Goal: Task Accomplishment & Management: Complete application form

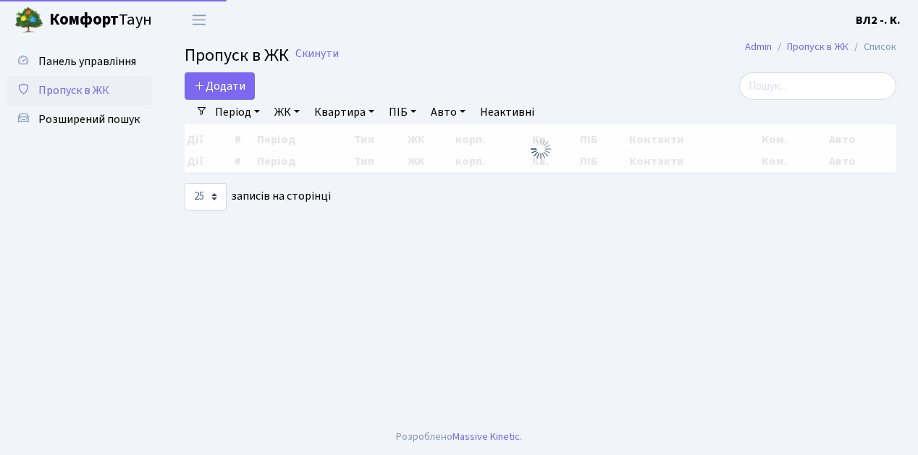
select select "25"
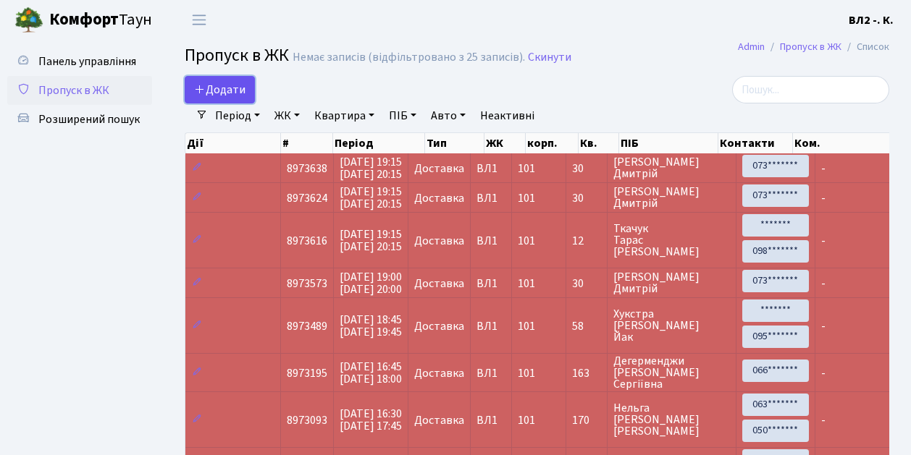
click at [246, 99] on link "Додати" at bounding box center [220, 90] width 70 height 28
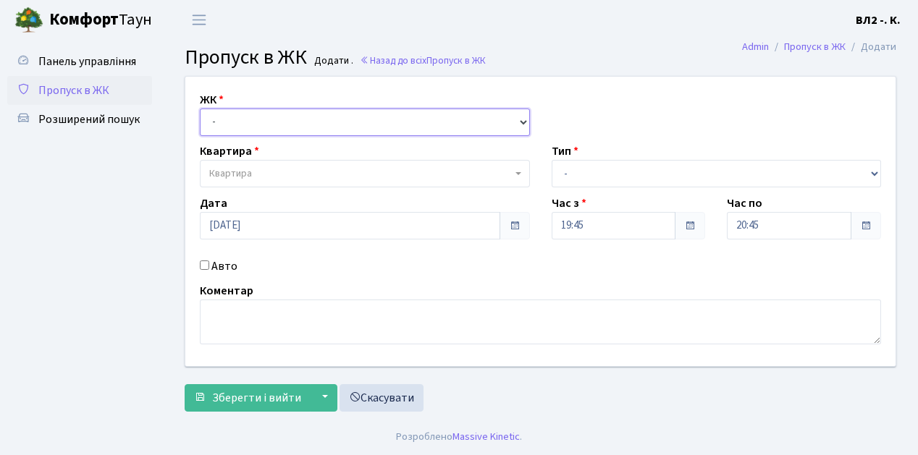
click at [523, 120] on select "- ВЛ1, Ужгородський пров., 4/1 ВЛ2, Голосіївський просп., 76 ВЛ3, пр.Голосіївсь…" at bounding box center [365, 123] width 330 height 28
select select "317"
click at [200, 109] on select "- ВЛ1, Ужгородський пров., 4/1 ВЛ2, Голосіївський просп., 76 ВЛ3, пр.Голосіївсь…" at bounding box center [365, 123] width 330 height 28
select select
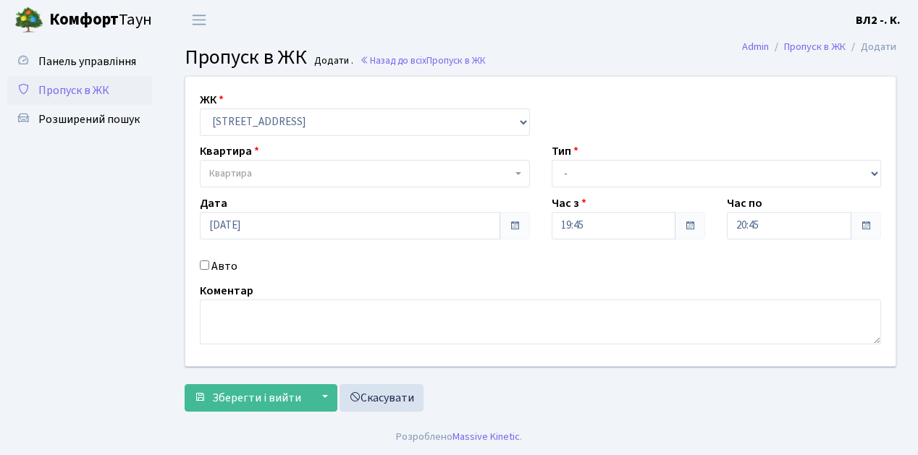
click at [516, 171] on span "Квартира" at bounding box center [365, 174] width 330 height 28
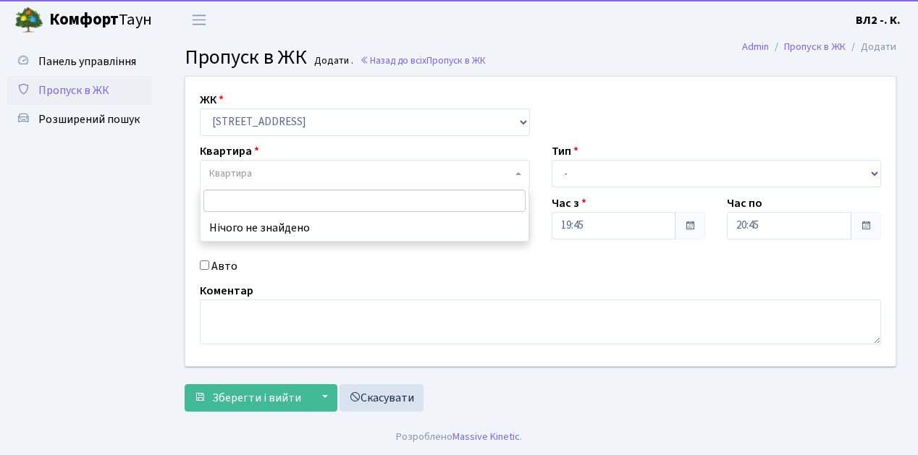
type input "5"
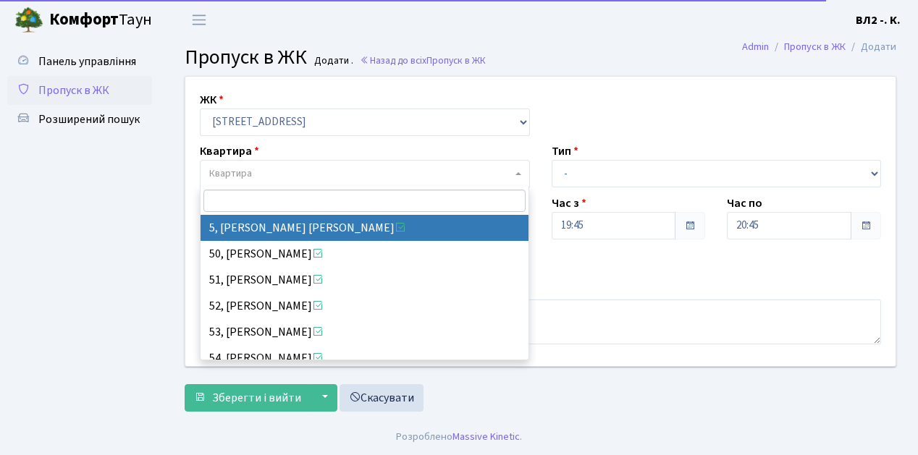
select select "37954"
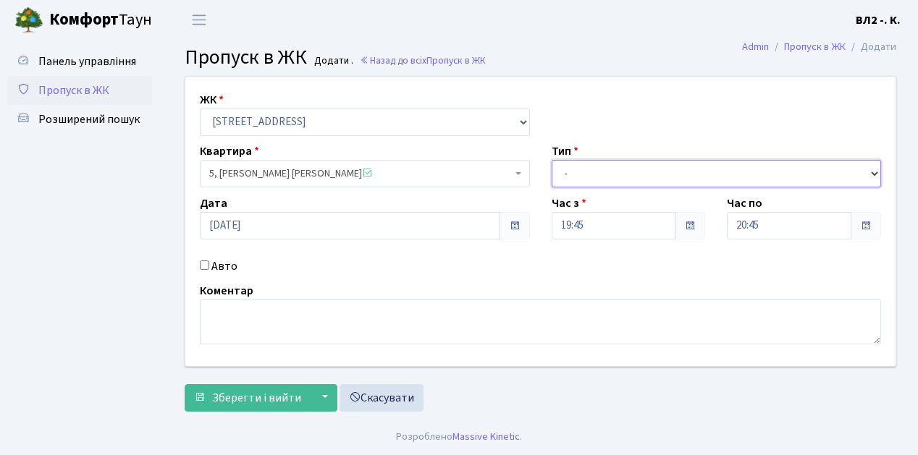
click at [873, 170] on select "- Доставка Таксі Гості Сервіс" at bounding box center [717, 174] width 330 height 28
select select "1"
click at [552, 160] on select "- Доставка Таксі Гості Сервіс" at bounding box center [717, 174] width 330 height 28
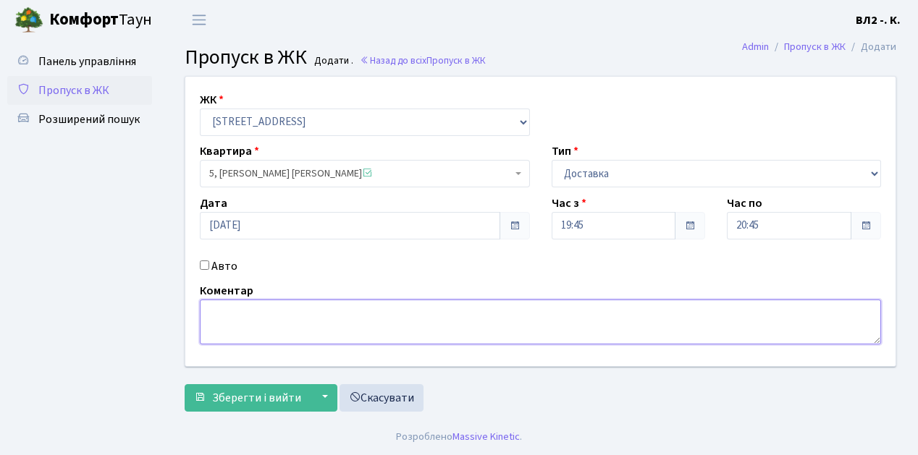
click at [222, 310] on textarea at bounding box center [540, 322] width 681 height 45
type textarea "Glovo 19-49"
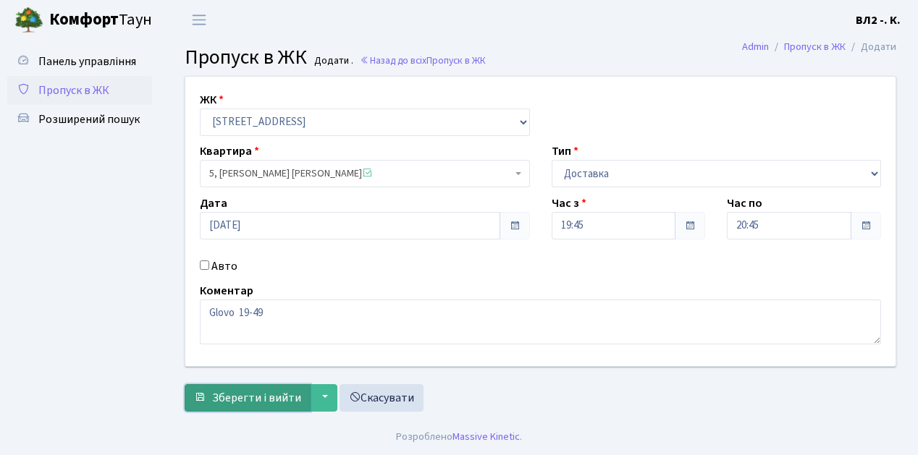
click at [224, 405] on button "Зберегти і вийти" at bounding box center [248, 398] width 126 height 28
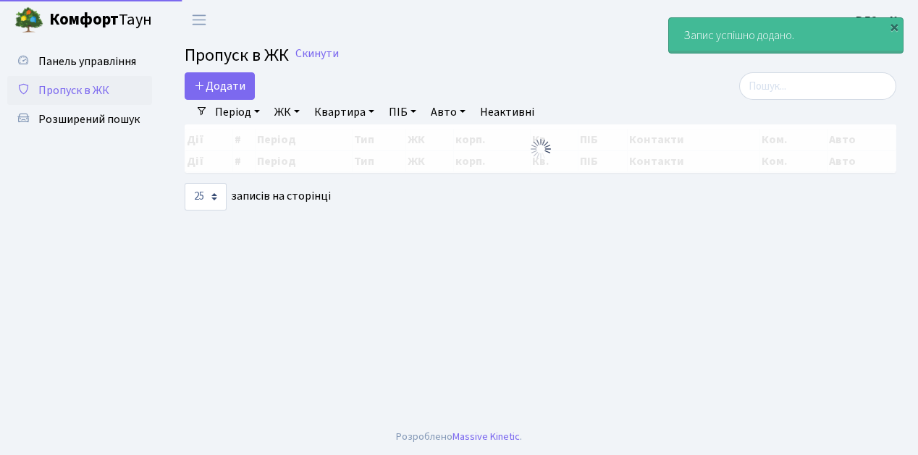
select select "25"
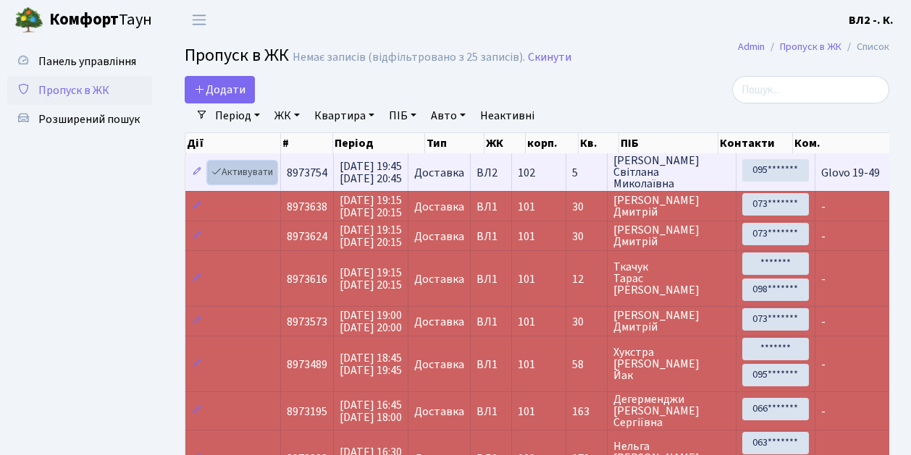
click at [270, 182] on link "Активувати" at bounding box center [242, 172] width 69 height 22
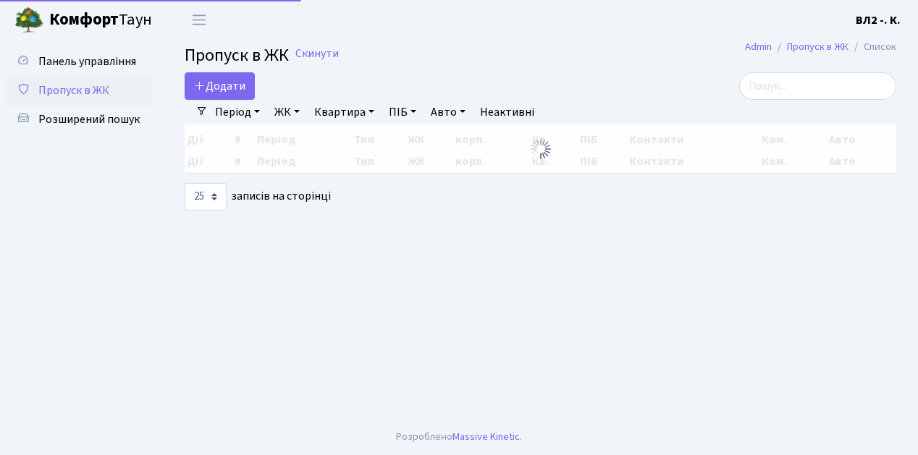
select select "25"
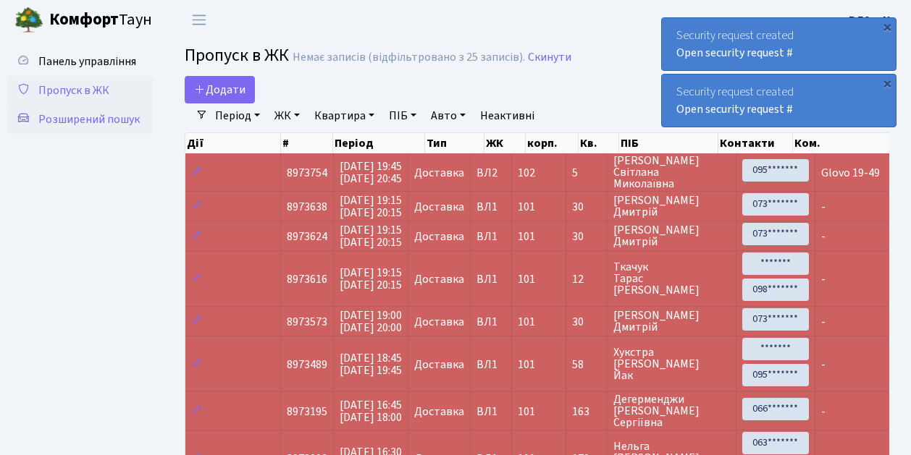
click at [104, 119] on span "Розширений пошук" at bounding box center [88, 119] width 101 height 16
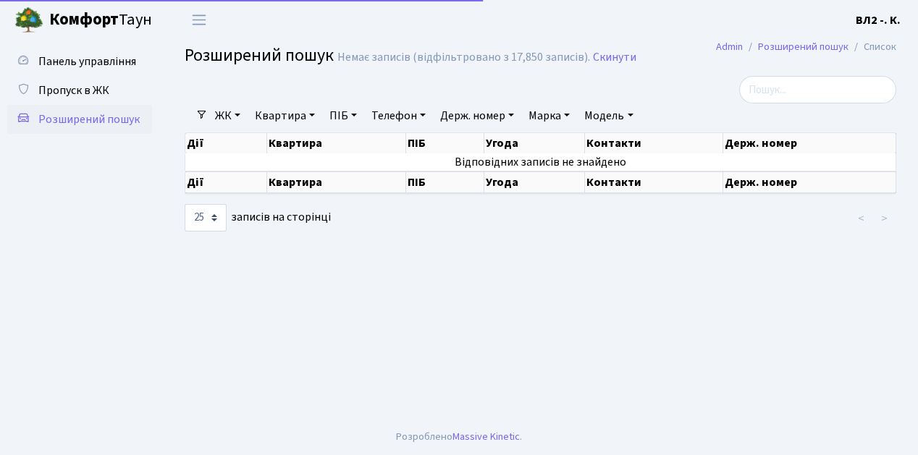
select select "25"
click at [314, 116] on link "Квартира" at bounding box center [285, 116] width 72 height 25
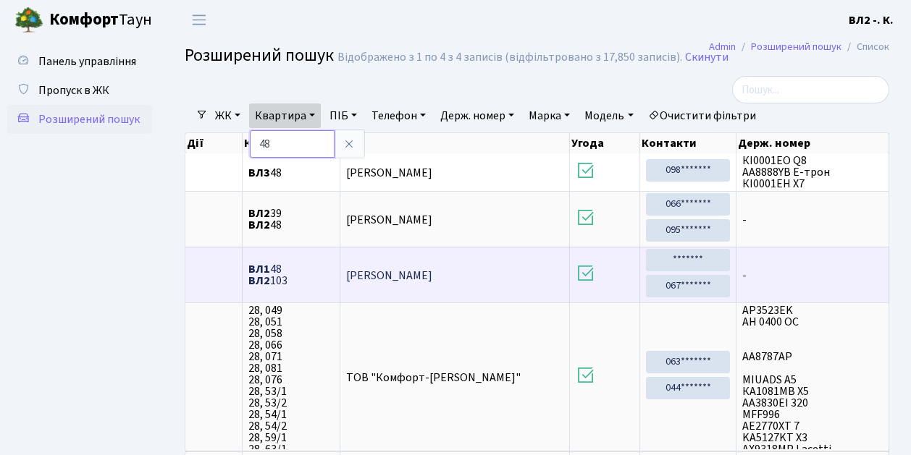
type input "4"
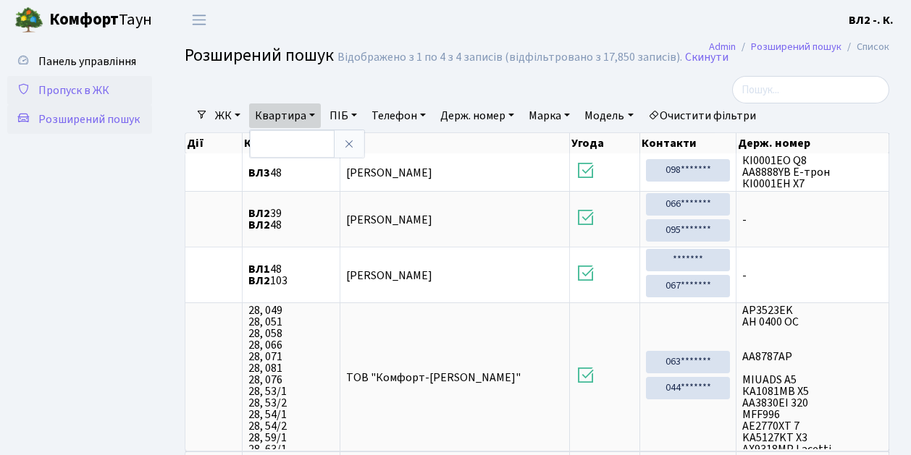
click at [75, 94] on span "Пропуск в ЖК" at bounding box center [73, 91] width 71 height 16
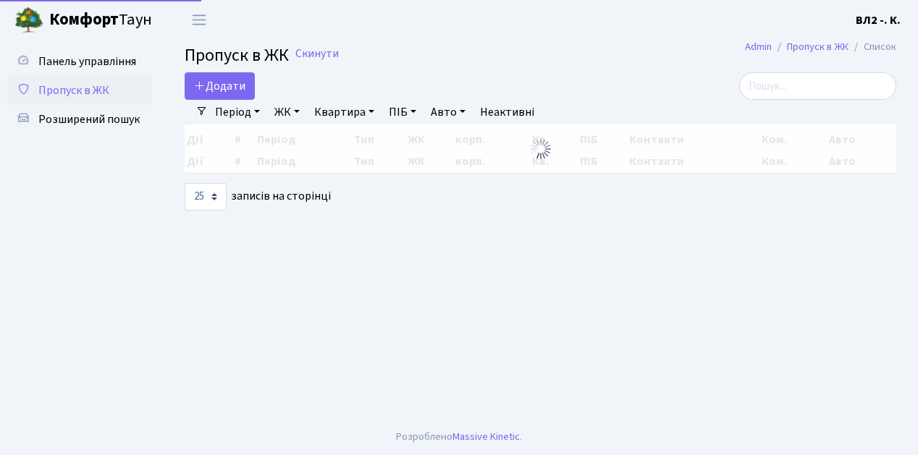
select select "25"
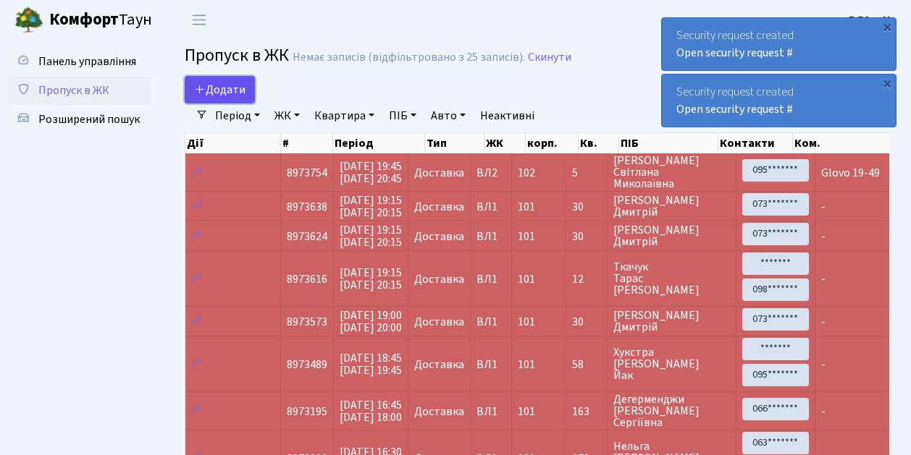
click at [246, 98] on link "Додати" at bounding box center [220, 90] width 70 height 28
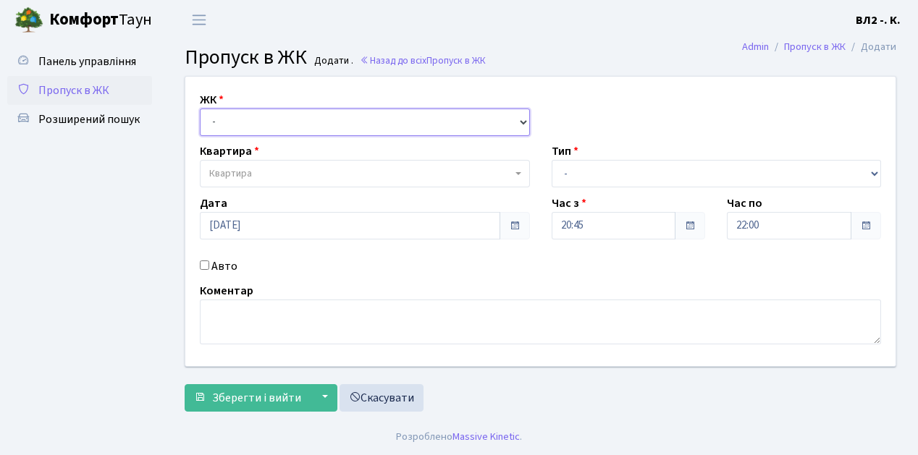
click at [523, 122] on select "- [STREET_ADDRESS][PERSON_NAME]" at bounding box center [365, 123] width 330 height 28
select select "317"
click at [200, 109] on select "- [STREET_ADDRESS][PERSON_NAME]" at bounding box center [365, 123] width 330 height 28
select select
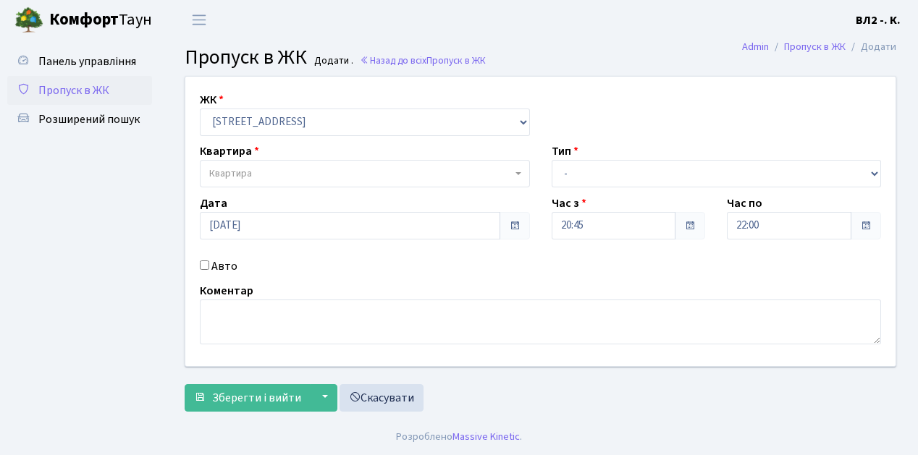
click at [514, 169] on span "Квартира" at bounding box center [365, 174] width 330 height 28
type input "31"
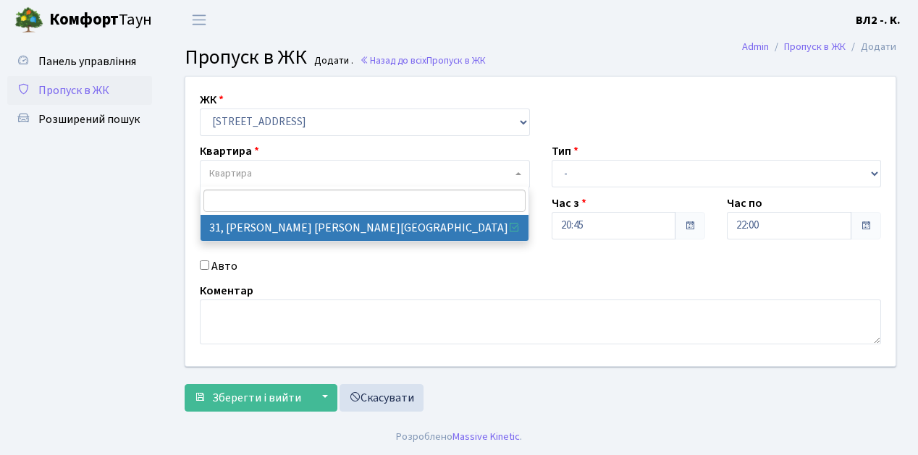
select select "38032"
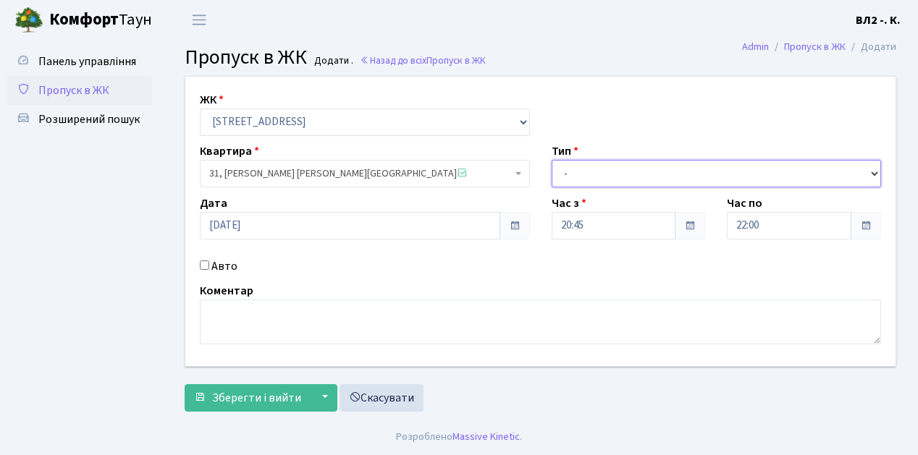
click at [872, 169] on select "- Доставка Таксі Гості Сервіс" at bounding box center [717, 174] width 330 height 28
select select "1"
click at [552, 160] on select "- Доставка Таксі Гості Сервіс" at bounding box center [717, 174] width 330 height 28
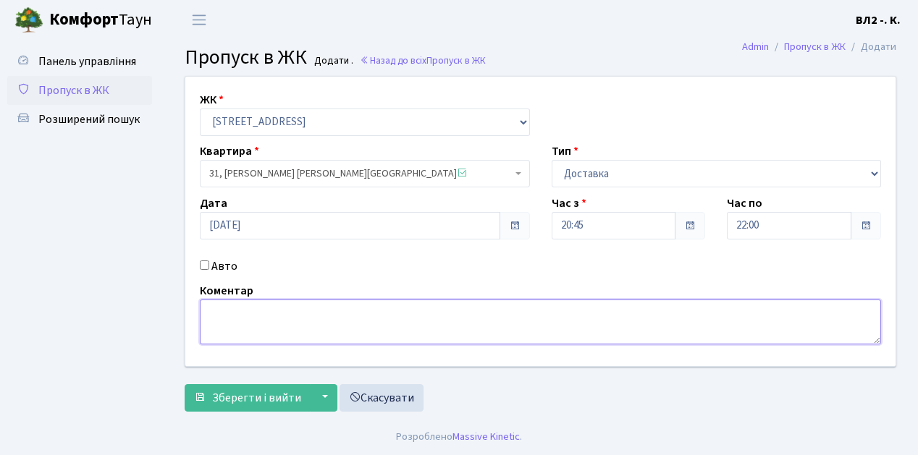
click at [224, 311] on textarea at bounding box center [540, 322] width 681 height 45
type textarea "Glovo 20-56"
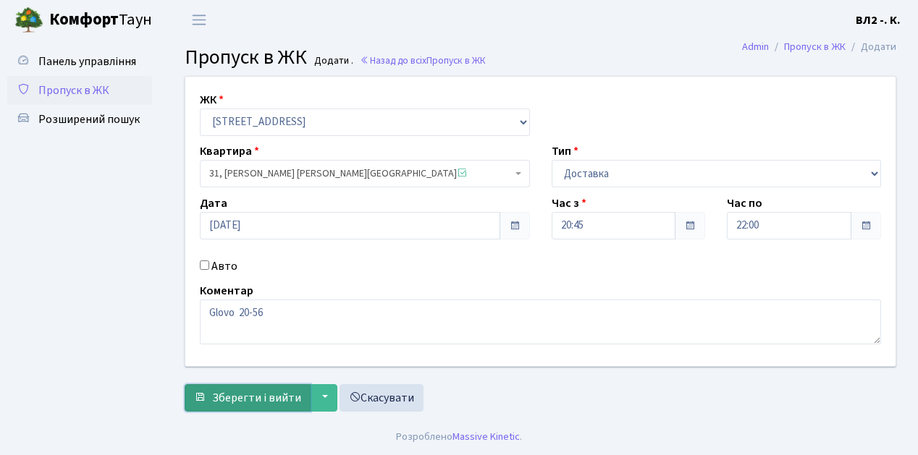
click at [220, 400] on span "Зберегти і вийти" at bounding box center [256, 398] width 89 height 16
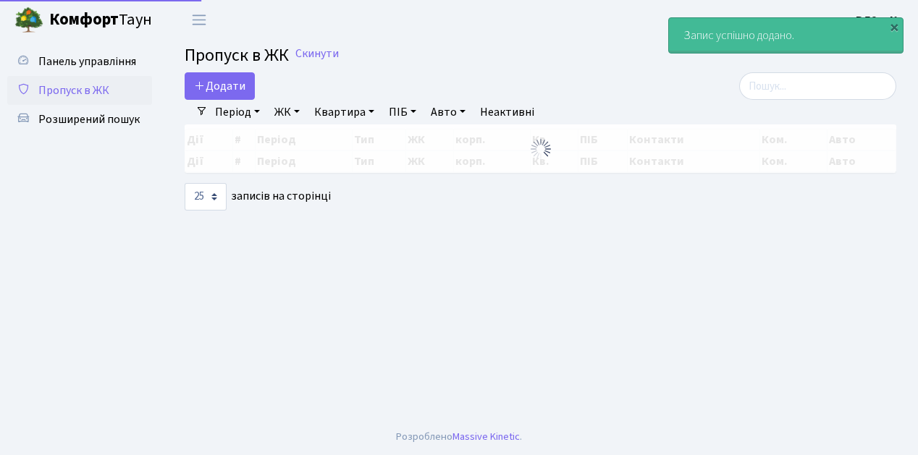
select select "25"
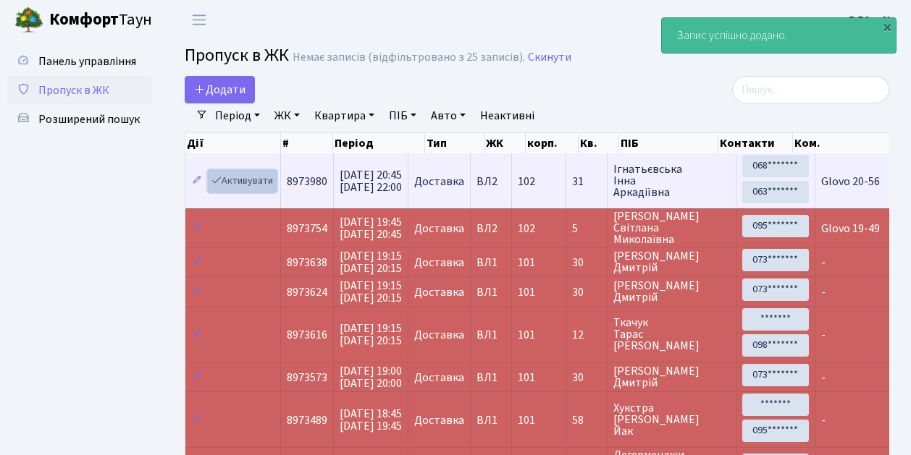
click at [271, 188] on link "Активувати" at bounding box center [242, 181] width 69 height 22
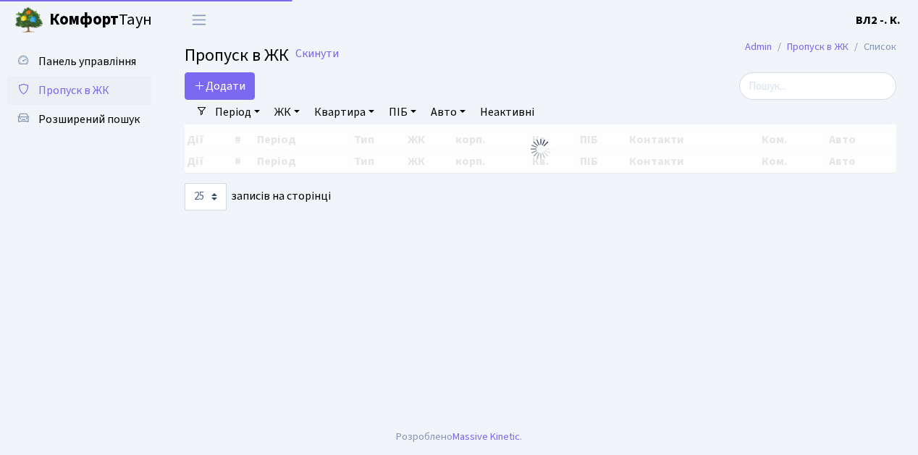
select select "25"
